Goal: Find specific page/section: Find specific page/section

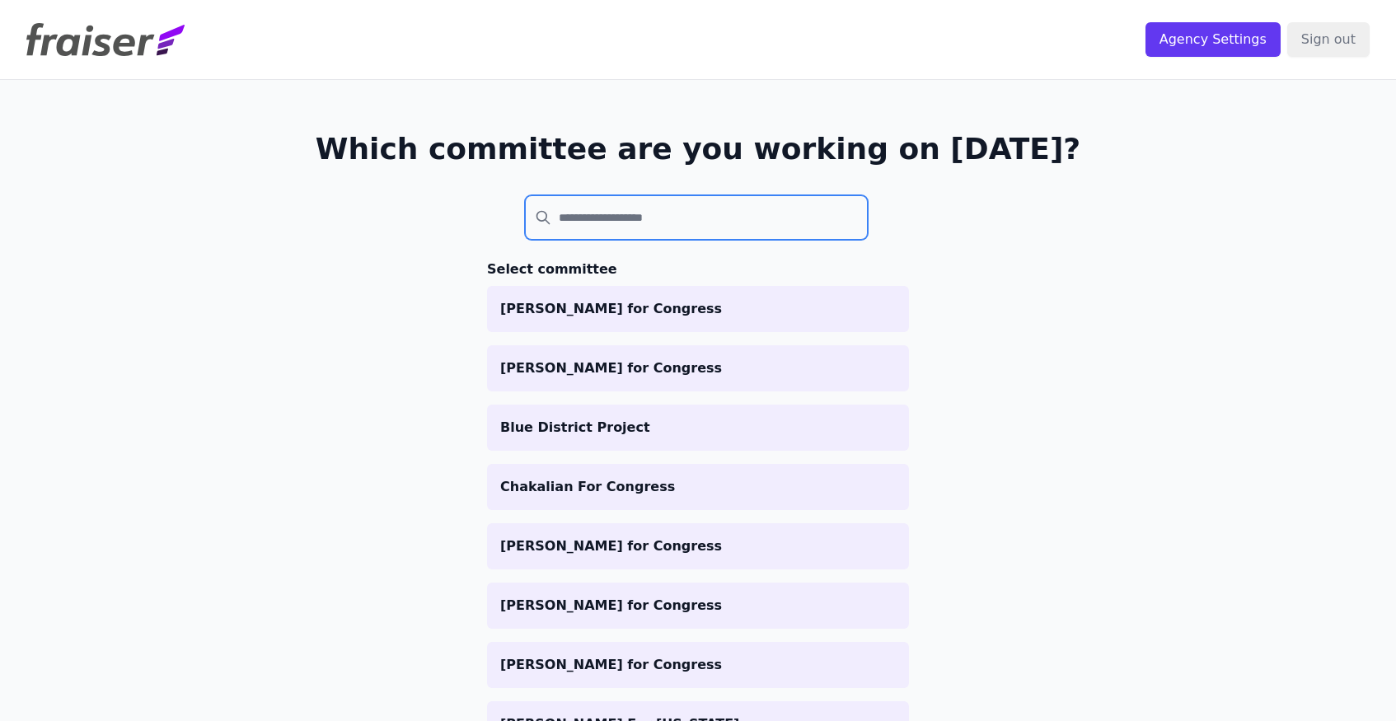
click at [598, 209] on input "search" at bounding box center [696, 217] width 343 height 45
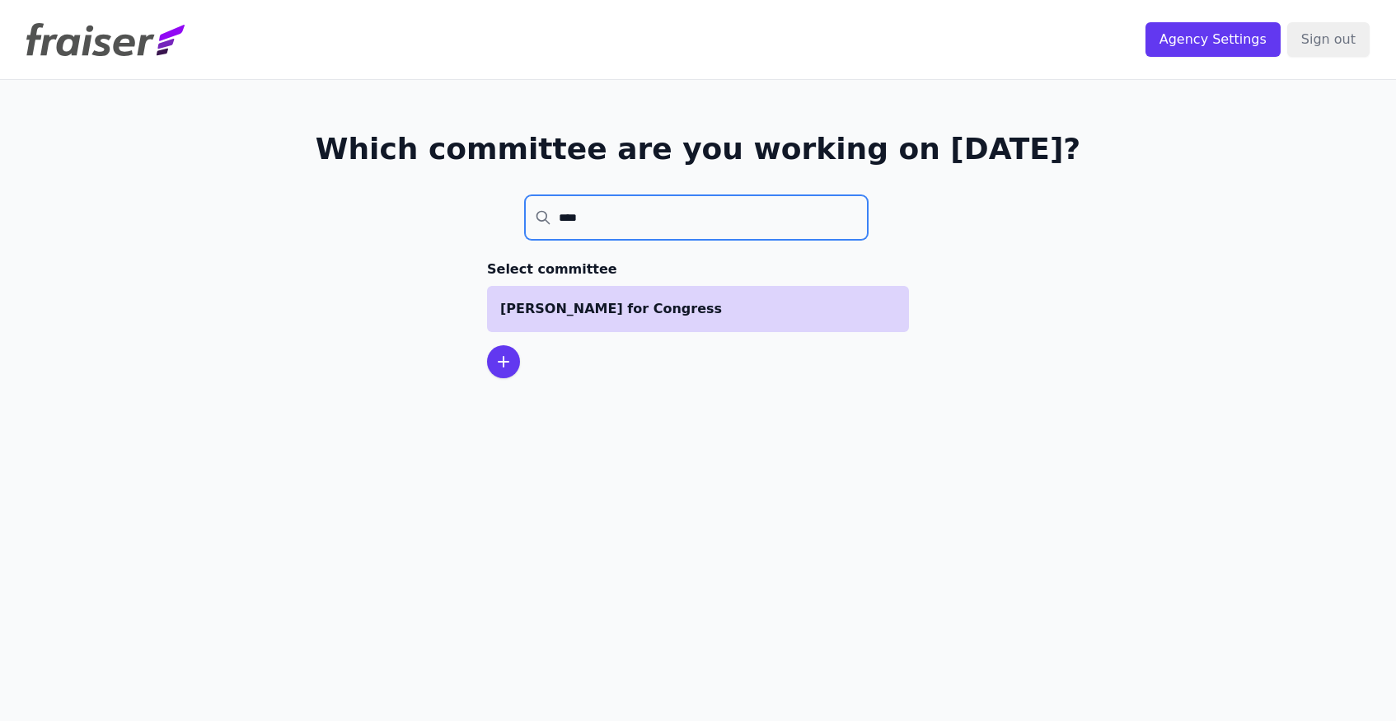
type input "****"
click at [627, 320] on li "[PERSON_NAME] for Congress" at bounding box center [698, 309] width 422 height 46
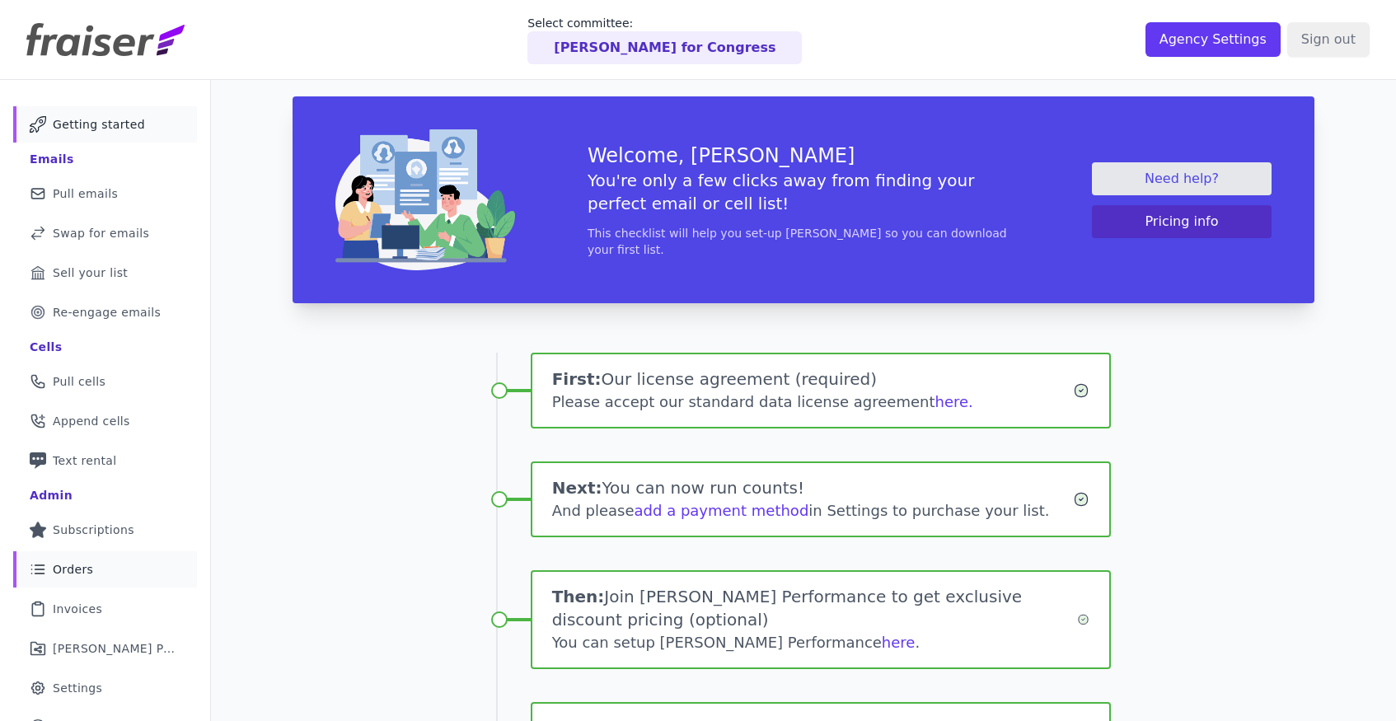
click at [108, 559] on link "List Icon Outline of bulleted list Orders" at bounding box center [105, 569] width 184 height 36
